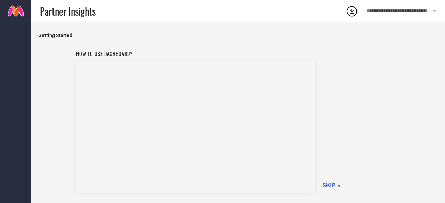
click at [326, 185] on span "SKIP »" at bounding box center [331, 185] width 18 height 7
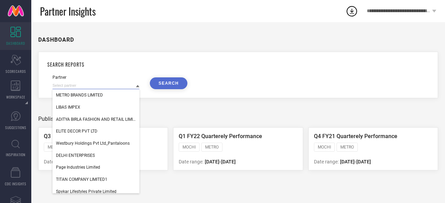
click at [115, 84] on input at bounding box center [95, 85] width 87 height 7
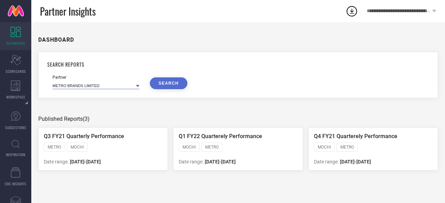
click at [115, 84] on input at bounding box center [95, 85] width 87 height 7
type input "i"
type input "p"
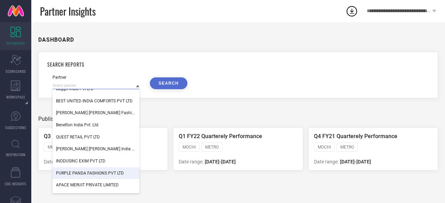
scroll to position [787, 0]
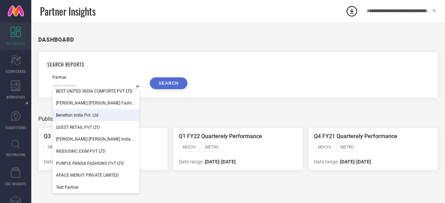
click at [167, 101] on div "DASHBOARD SEARCH REPORTS Partner Shiva International Apparels ARVIND FASHIONS L…" at bounding box center [237, 112] width 413 height 181
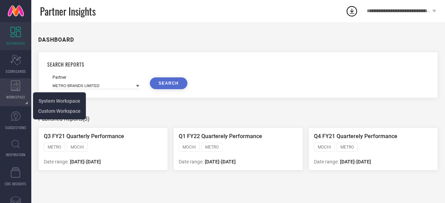
click at [16, 96] on span "WORKSPACE" at bounding box center [15, 96] width 19 height 5
click at [13, 84] on icon at bounding box center [16, 86] width 10 height 10
click at [48, 99] on span "System Workspace" at bounding box center [60, 101] width 42 height 6
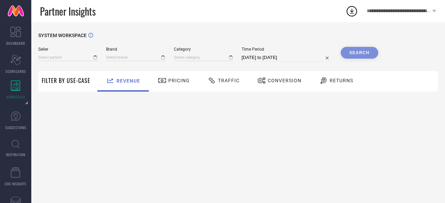
click at [199, 121] on div "SYSTEM WORKSPACE Seller Brand Category Time Period [DATE] to [DATE] Search Filt…" at bounding box center [237, 112] width 413 height 181
type input "All"
type input "1 STOP FASHION"
type input "All"
